Goal: Information Seeking & Learning: Learn about a topic

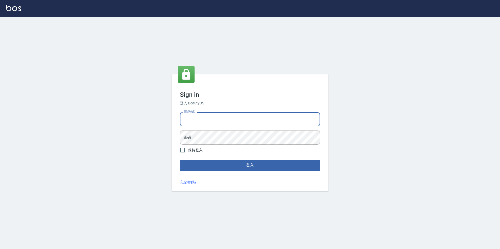
click at [213, 122] on input "電話號碼" at bounding box center [250, 119] width 140 height 14
type input "0923584688"
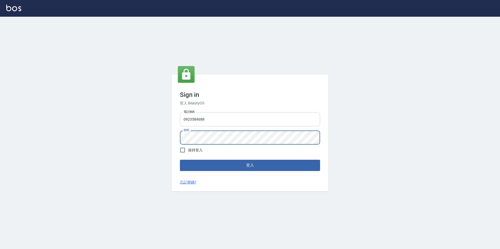
click at [180, 160] on button "登入" at bounding box center [250, 165] width 140 height 11
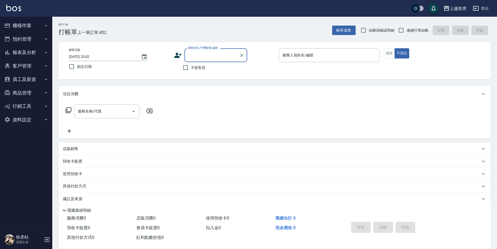
click at [41, 55] on button "報表及分析" at bounding box center [26, 53] width 48 height 14
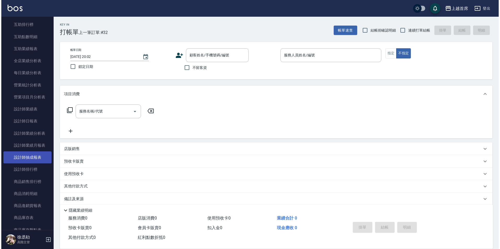
scroll to position [131, 0]
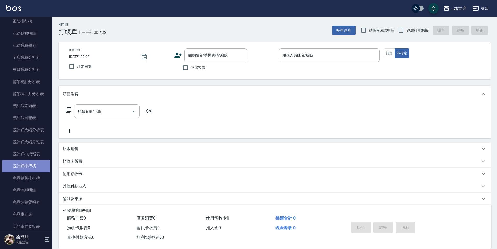
click at [32, 164] on link "設計師排行榜" at bounding box center [26, 166] width 48 height 12
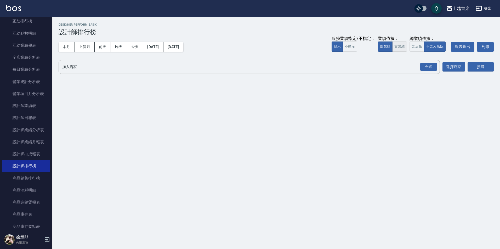
click at [404, 47] on button "實業績" at bounding box center [399, 47] width 15 height 10
click at [428, 69] on div "全選" at bounding box center [428, 67] width 17 height 8
click at [489, 67] on button "搜尋" at bounding box center [480, 67] width 26 height 10
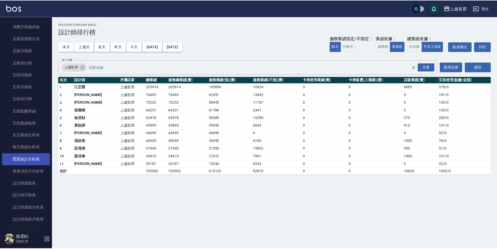
scroll to position [78, 0]
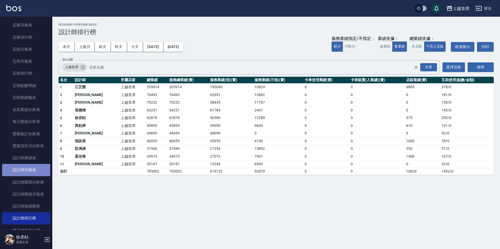
click at [32, 169] on link "設計師日報表" at bounding box center [26, 170] width 48 height 12
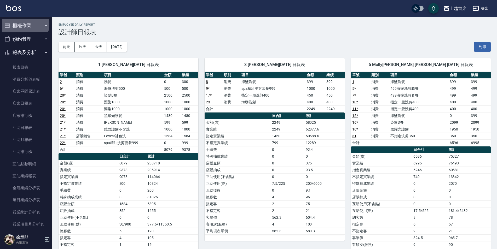
click at [24, 24] on button "櫃檯作業" at bounding box center [26, 26] width 48 height 14
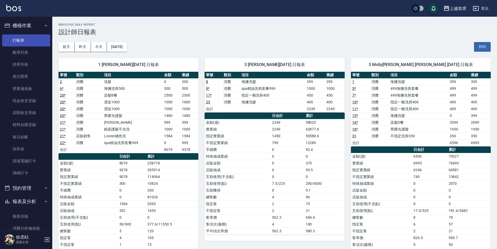
click at [25, 35] on link "打帳單" at bounding box center [26, 40] width 48 height 12
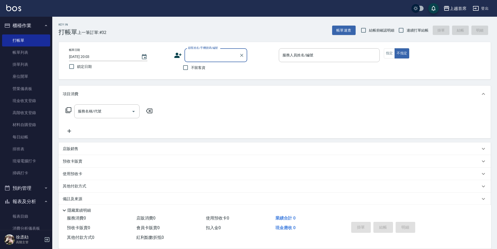
click at [480, 8] on button "登出" at bounding box center [481, 9] width 20 height 10
